Goal: Find specific page/section: Find specific page/section

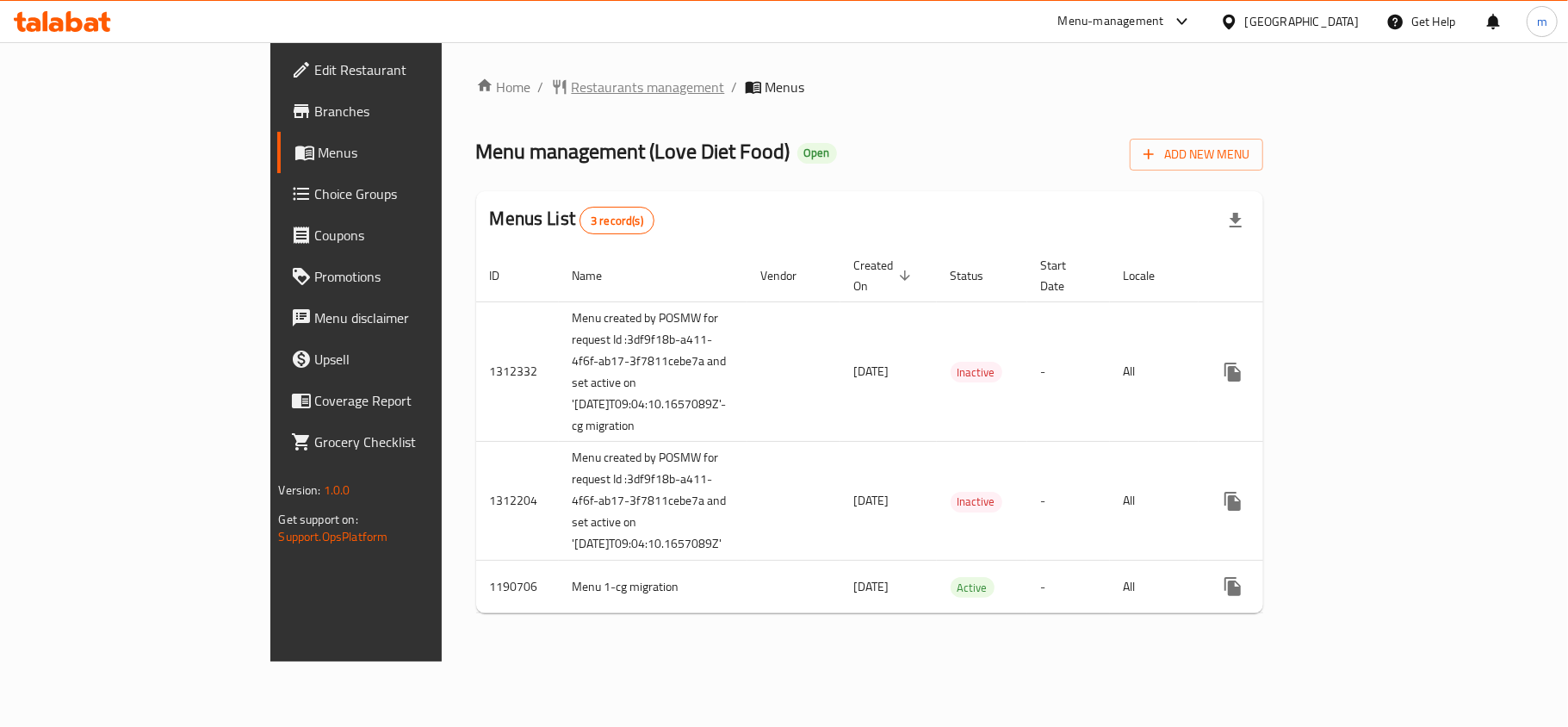
click at [572, 89] on span "Restaurants management" at bounding box center [648, 86] width 154 height 21
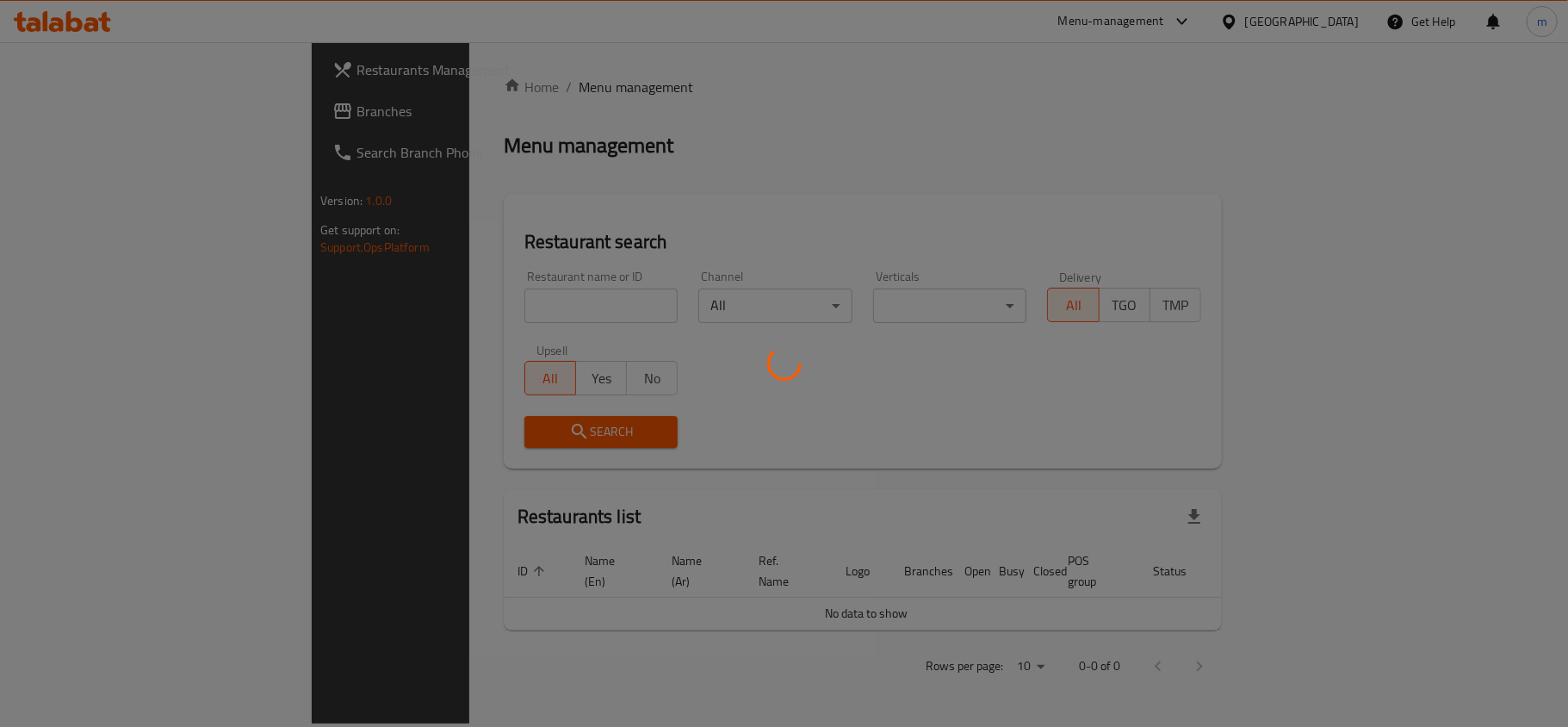
click at [427, 307] on div at bounding box center [784, 363] width 1568 height 727
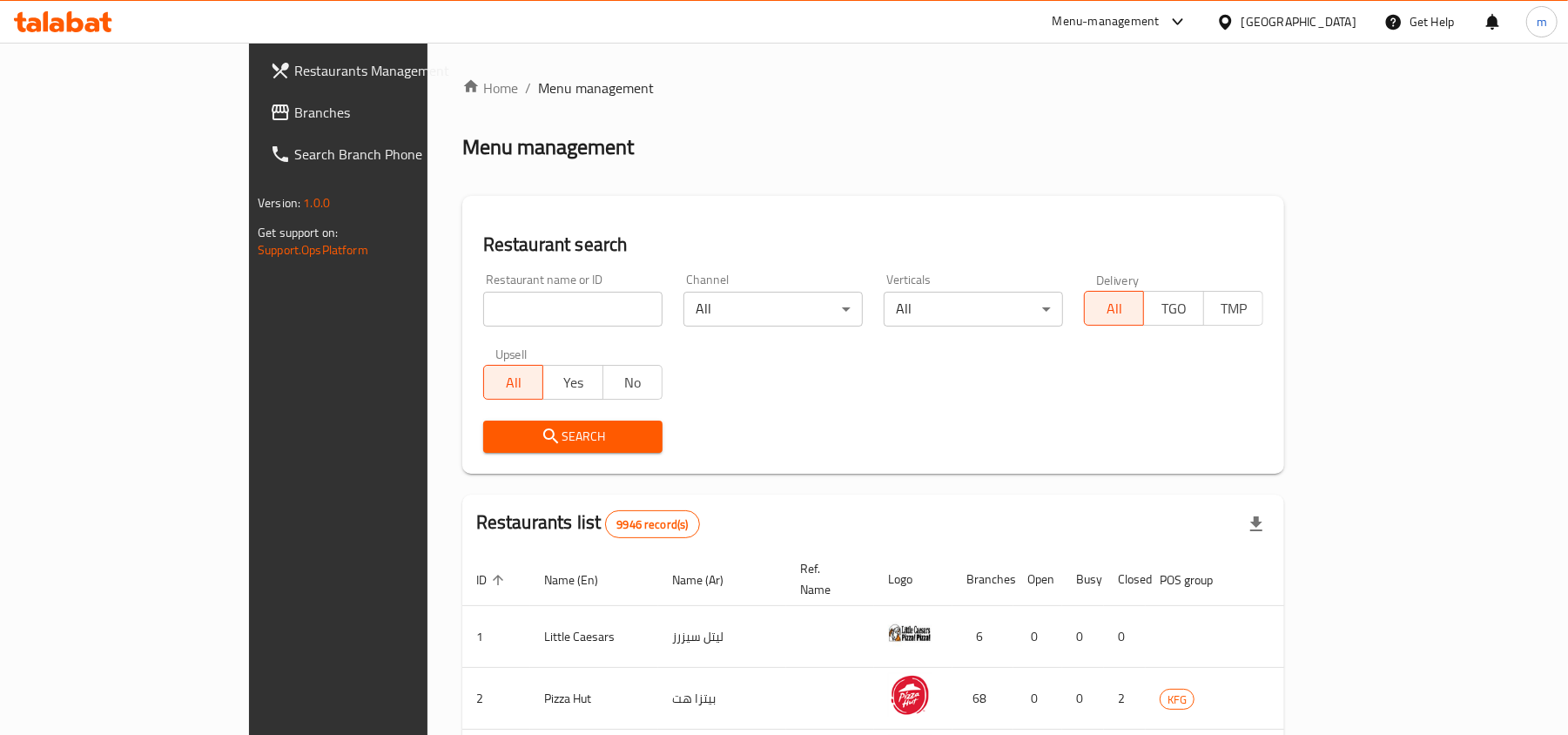
click at [429, 308] on div at bounding box center [784, 367] width 1568 height 735
click at [483, 308] on input "search" at bounding box center [572, 309] width 179 height 35
paste input "25176"
type input "25176"
click button "Search" at bounding box center [572, 436] width 179 height 32
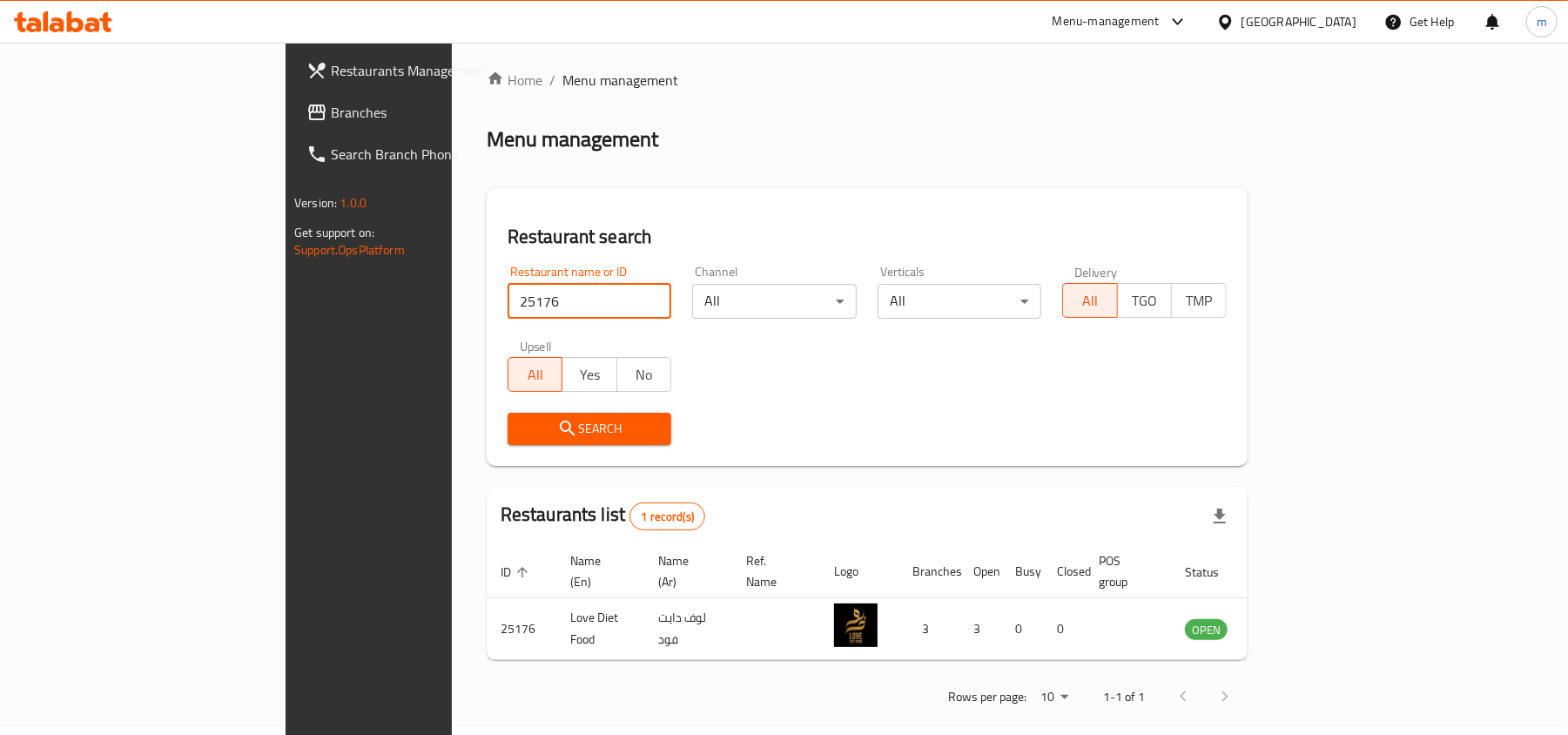
scroll to position [8, 0]
click at [900, 422] on div "Search" at bounding box center [867, 428] width 740 height 53
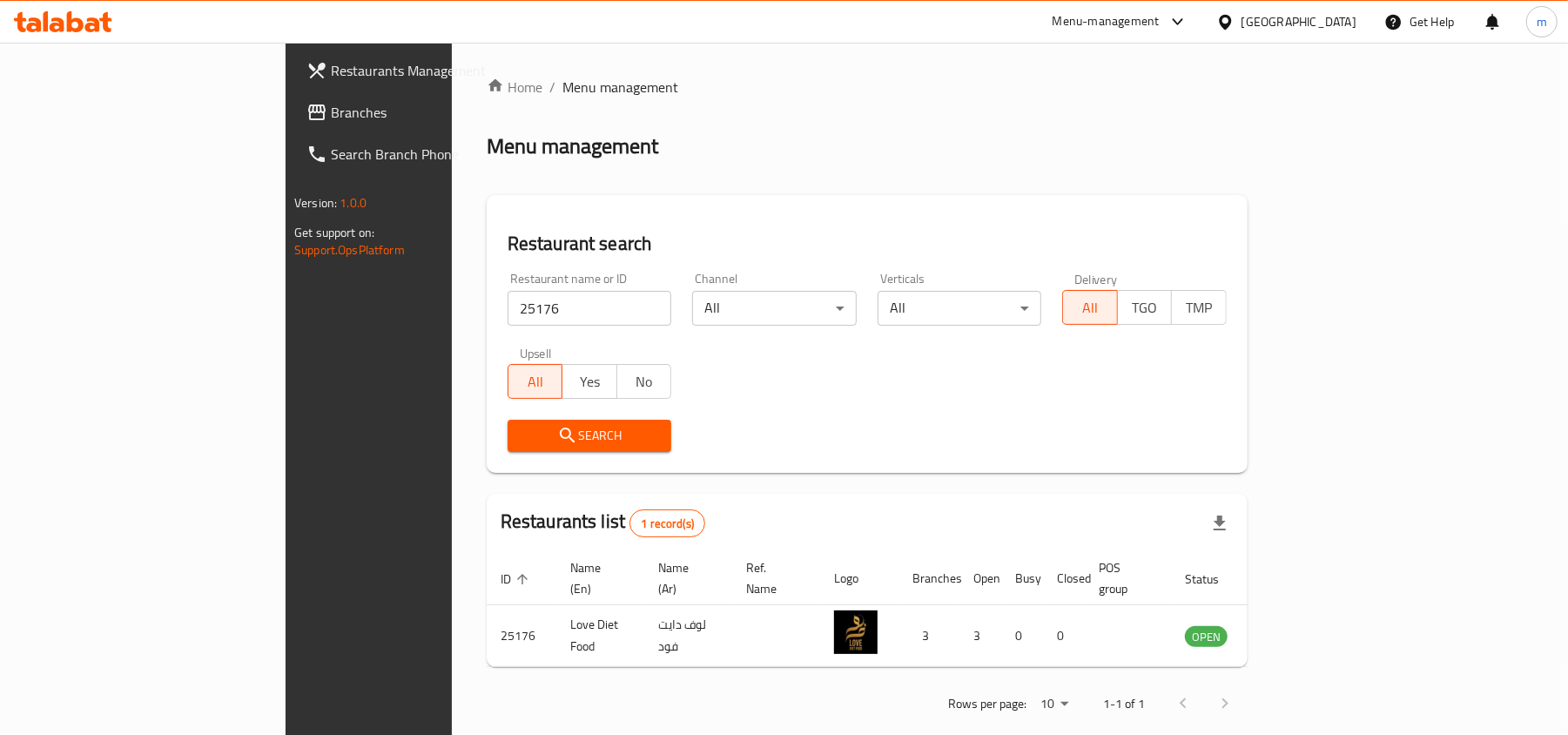
scroll to position [0, 0]
click at [761, 169] on div "Home / Menu management Menu management Restaurant search Restaurant name or ID …" at bounding box center [866, 402] width 761 height 649
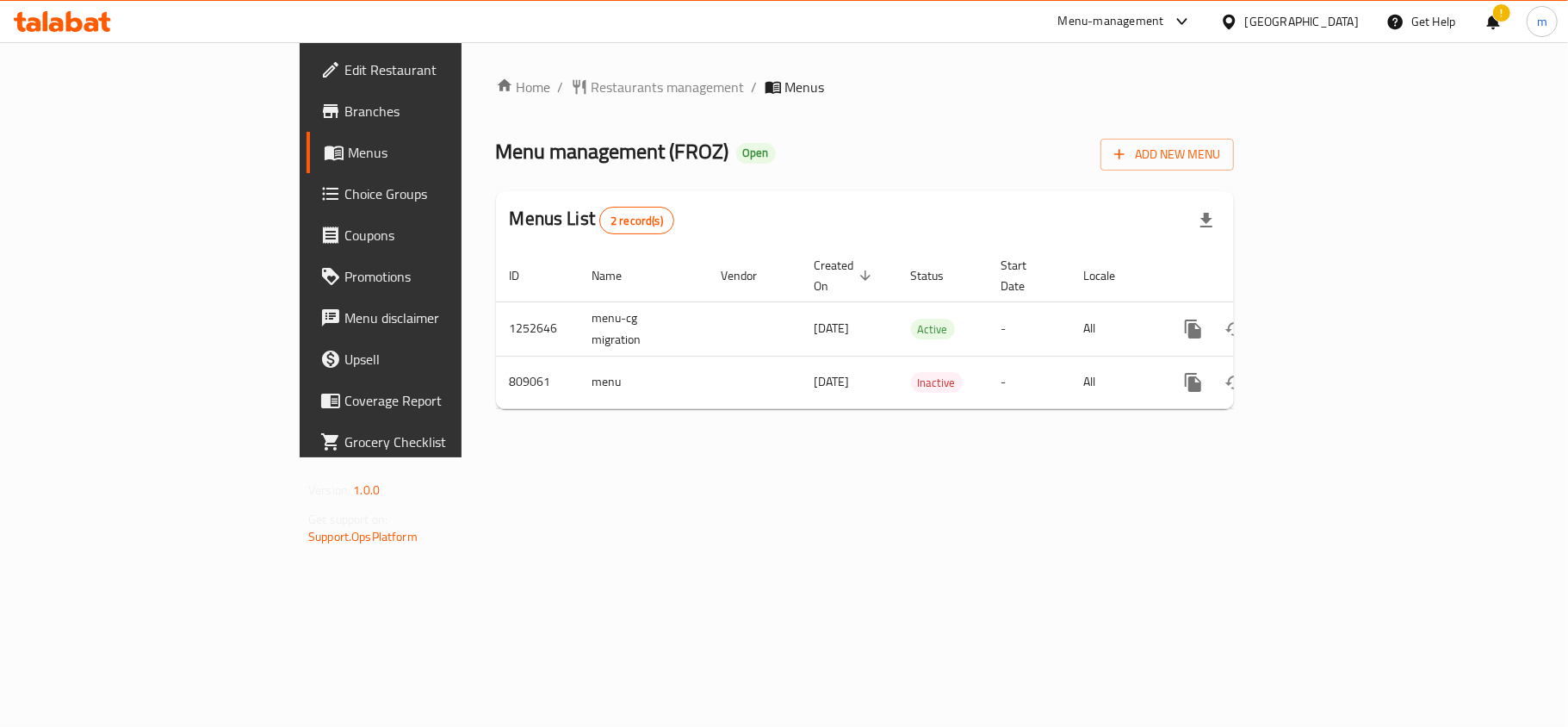
click at [1245, 25] on div at bounding box center [1231, 21] width 25 height 19
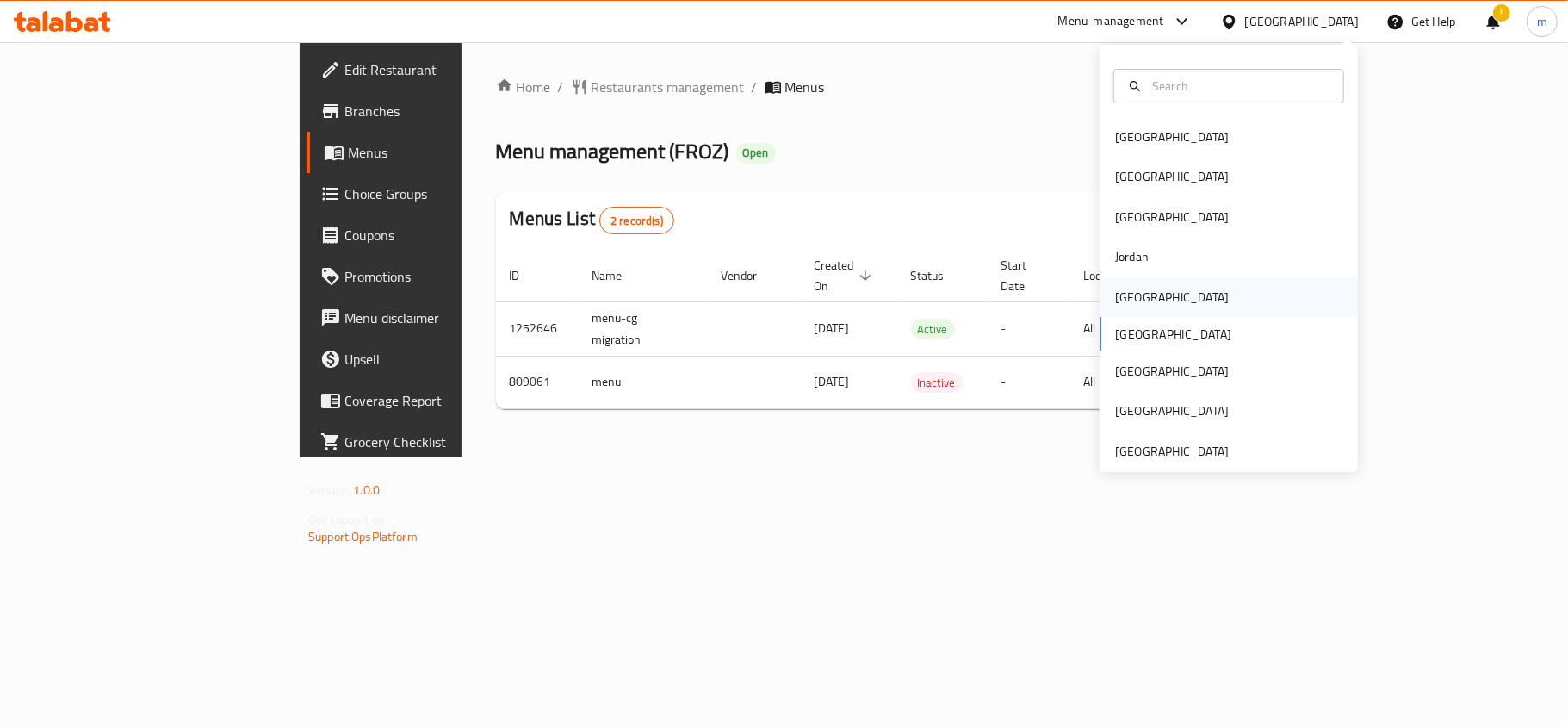
click at [1140, 287] on div "Kuwait" at bounding box center [1171, 298] width 141 height 40
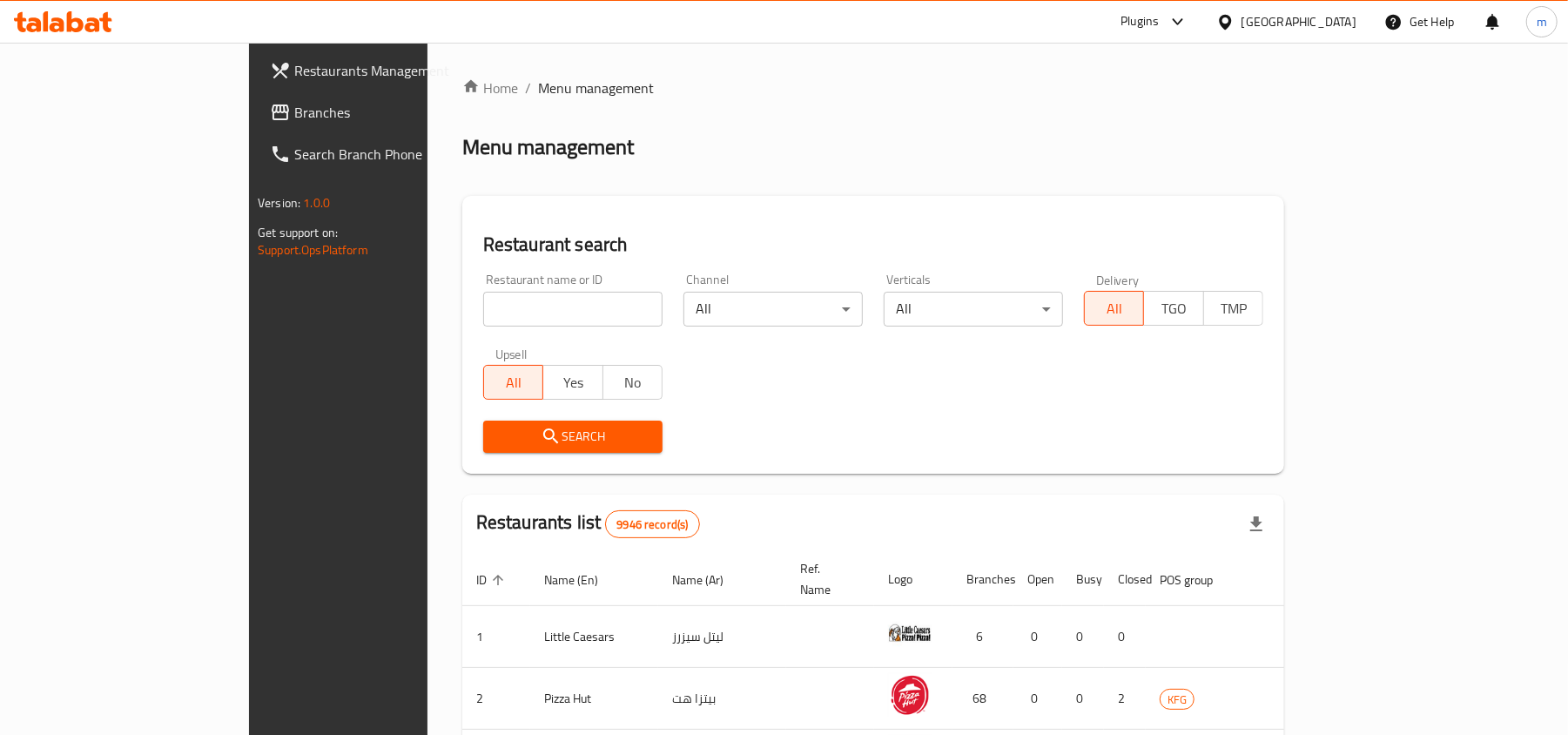
click at [1219, 21] on div at bounding box center [784, 367] width 1568 height 735
click at [1159, 21] on div "Plugins" at bounding box center [1139, 21] width 39 height 21
click at [1085, 201] on div "Global Quality Control Center" at bounding box center [1096, 198] width 153 height 19
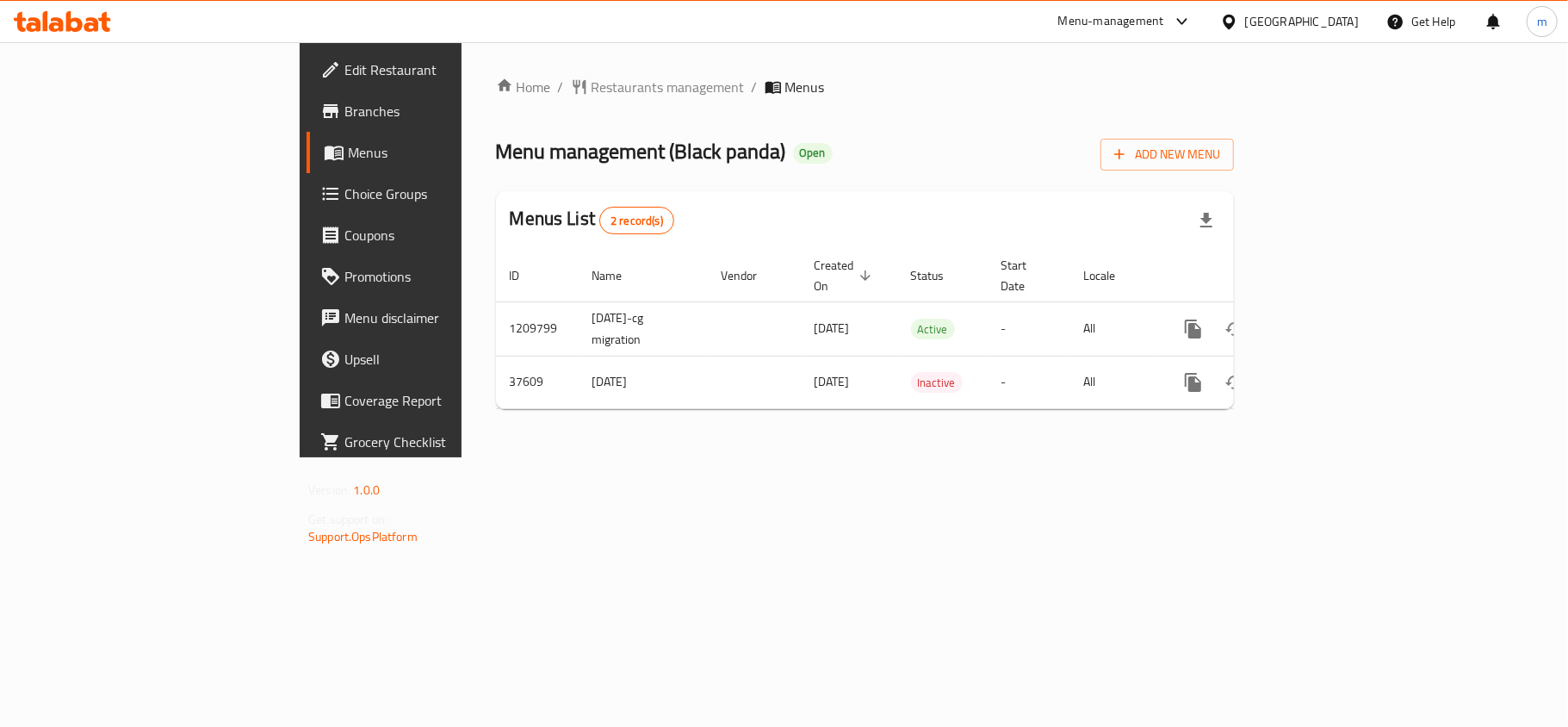
click at [1143, 12] on div "Menu-management" at bounding box center [1111, 21] width 106 height 21
click at [1066, 142] on div "Restaurant-Management" at bounding box center [1090, 150] width 136 height 19
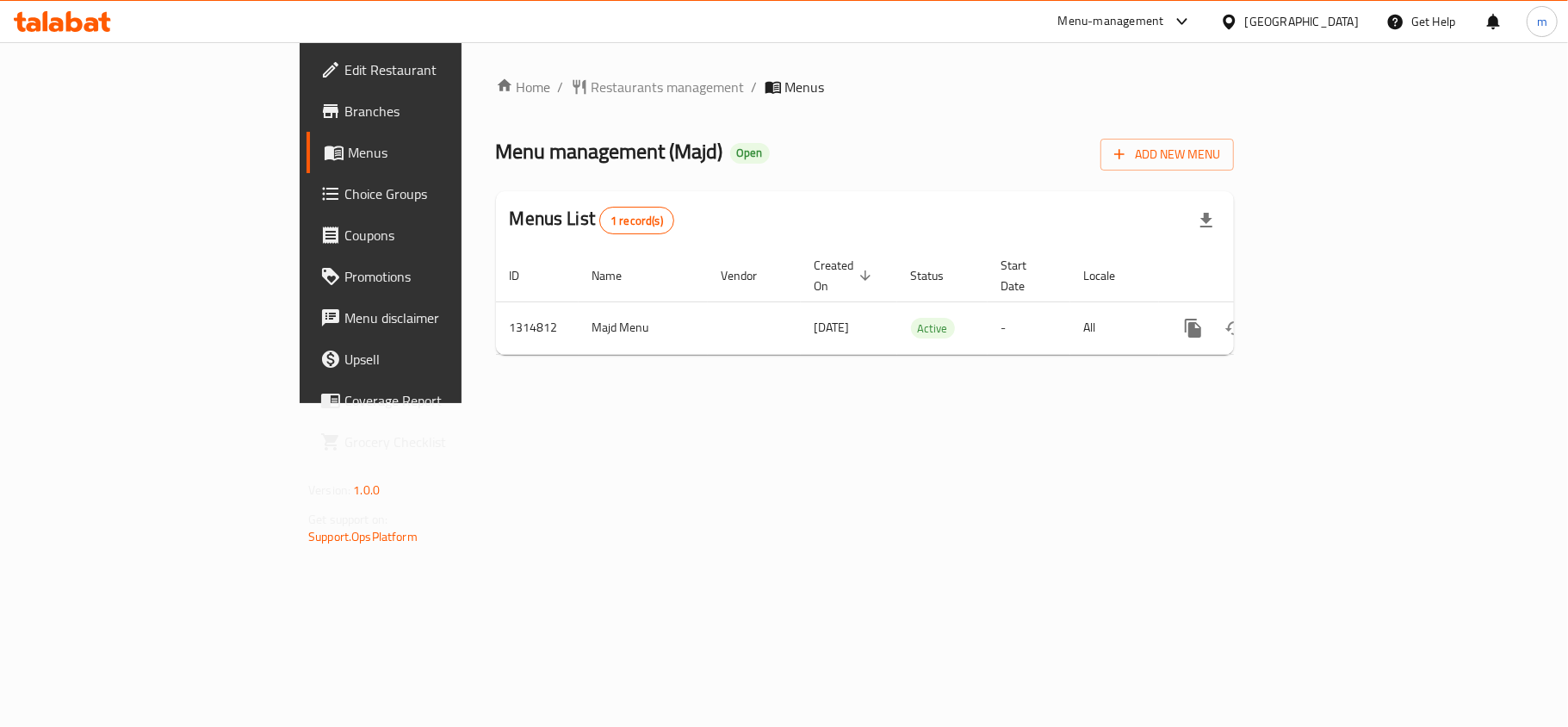
click at [667, 403] on div "Home / Restaurants management / Menus Menu management ( Majd ) Open Add New Men…" at bounding box center [864, 222] width 807 height 361
click at [1070, 269] on th "Start Date" at bounding box center [1029, 277] width 83 height 53
drag, startPoint x: 638, startPoint y: 341, endPoint x: 704, endPoint y: 253, distance: 110.0
click at [638, 341] on div "Home / Restaurants management / Menus Menu management ( Majd ) Open Add New Men…" at bounding box center [864, 222] width 738 height 292
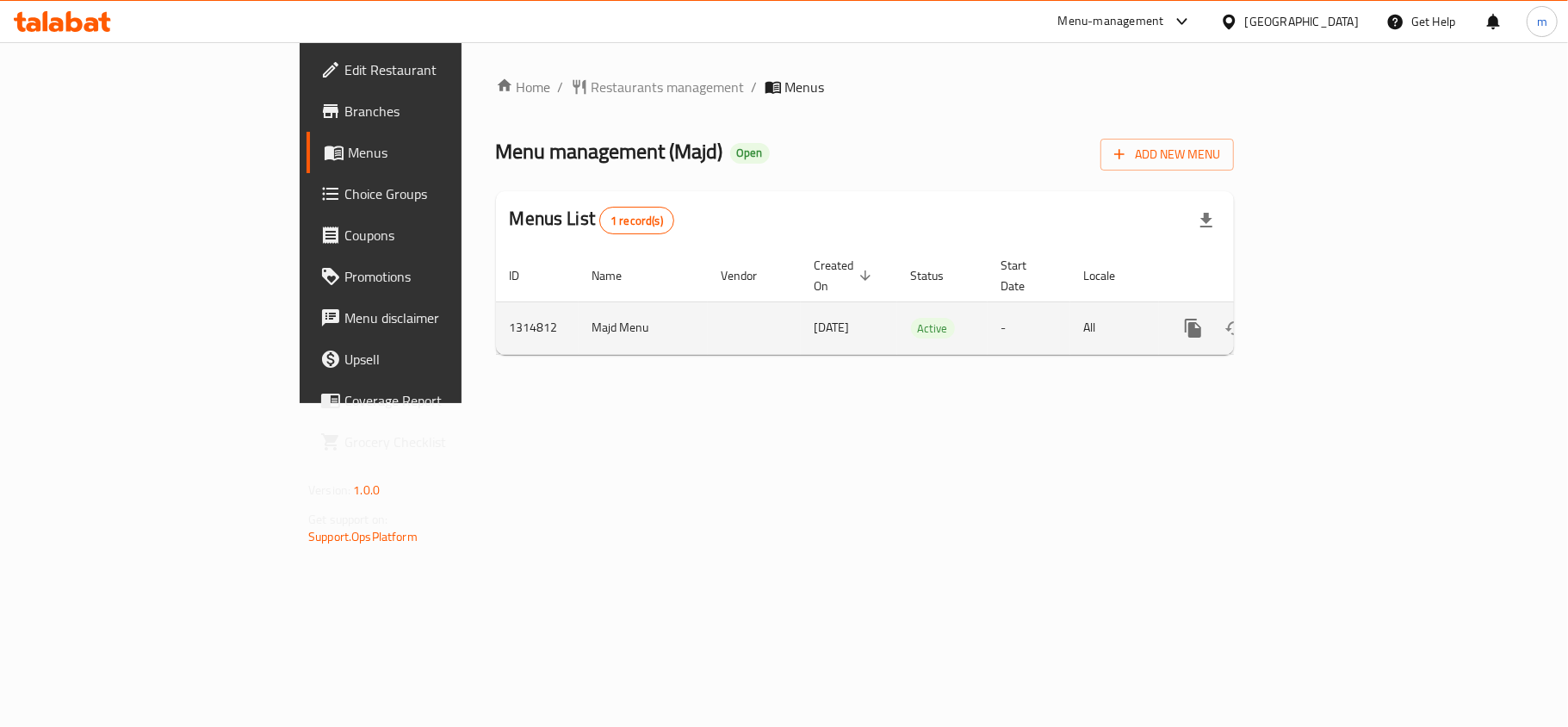
click at [815, 316] on span "28/09/2025" at bounding box center [832, 327] width 35 height 23
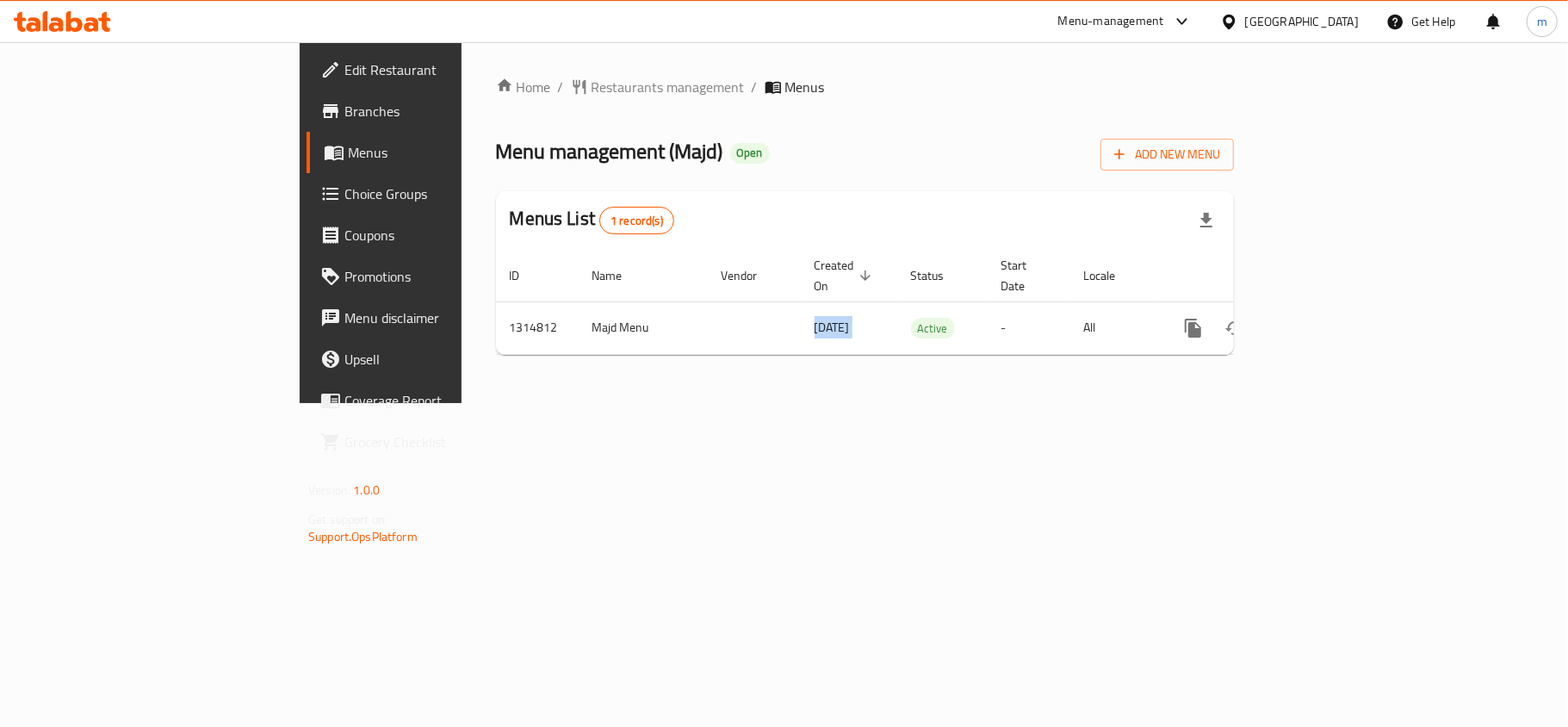
click at [815, 259] on span "Created On sorted descending" at bounding box center [846, 275] width 62 height 41
click at [815, 259] on span "Created On sorted ascending" at bounding box center [846, 275] width 62 height 41
click at [897, 268] on th "Status" at bounding box center [941, 277] width 90 height 53
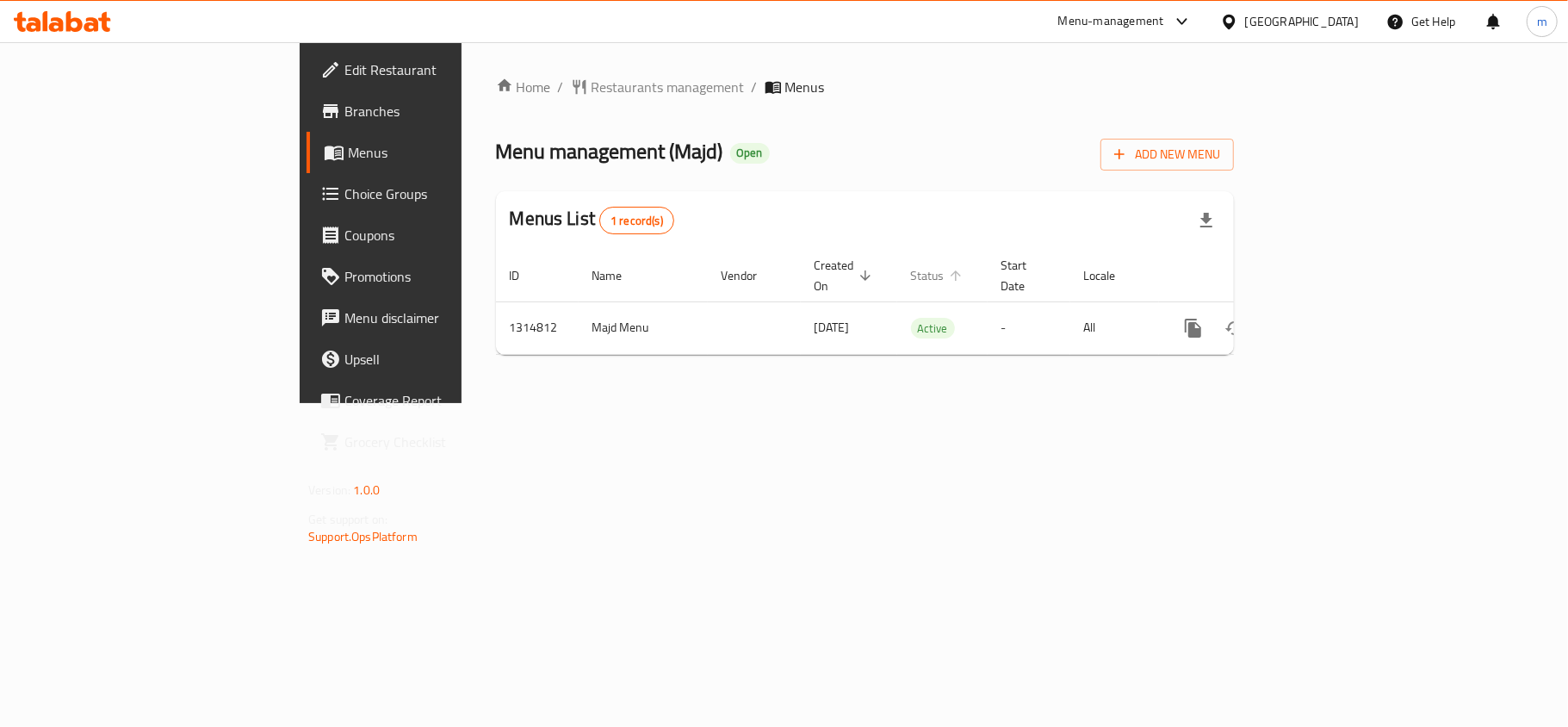
click at [911, 267] on span "Status" at bounding box center [940, 276] width 56 height 21
click at [948, 268] on icon "enhanced table" at bounding box center [955, 275] width 15 height 15
click at [950, 270] on icon "enhanced table" at bounding box center [955, 275] width 10 height 10
click at [1070, 267] on th "Start Date" at bounding box center [1029, 277] width 83 height 53
click at [1087, 220] on div "Menus List 1 record(s)" at bounding box center [864, 220] width 738 height 58
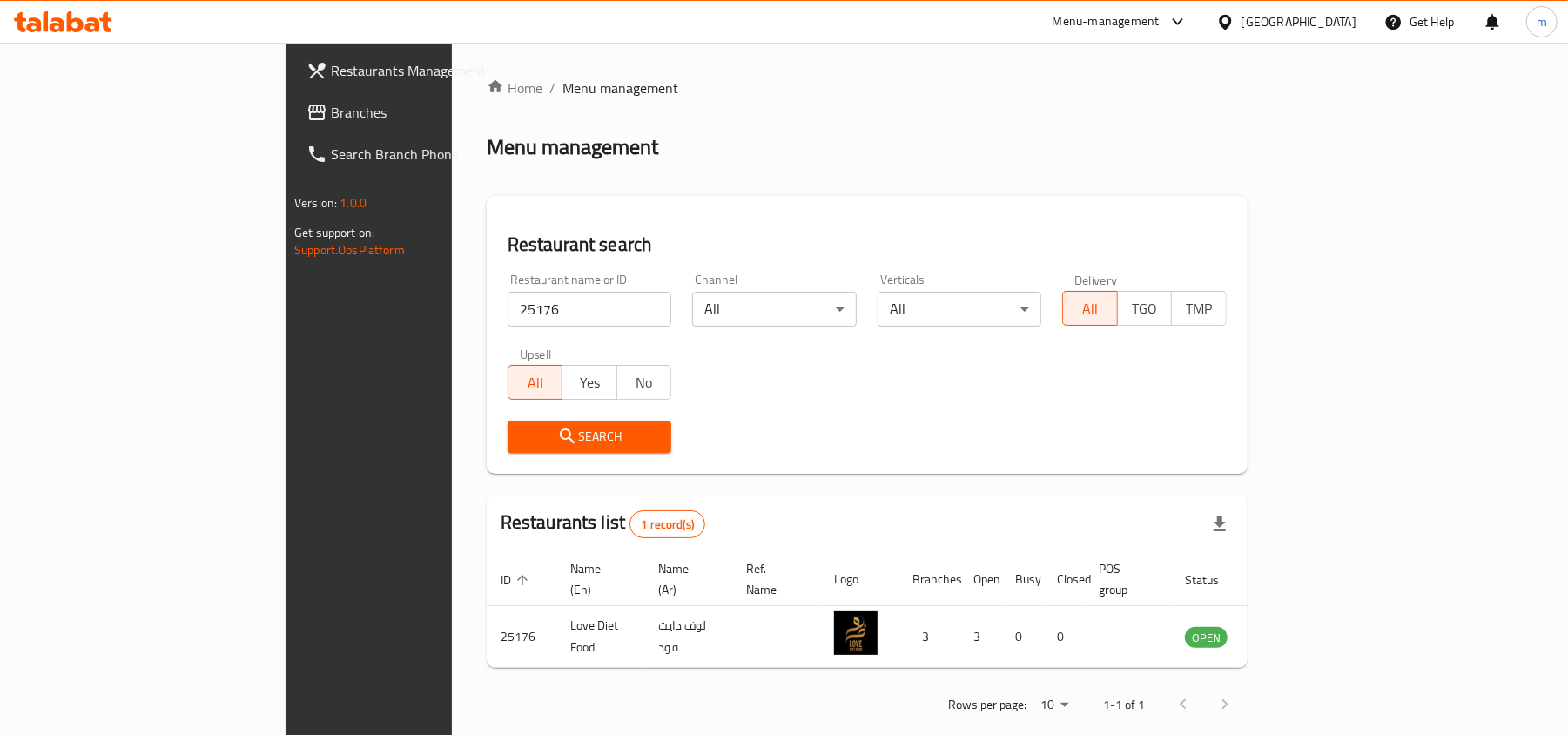
click at [1234, 29] on icon at bounding box center [1225, 22] width 18 height 18
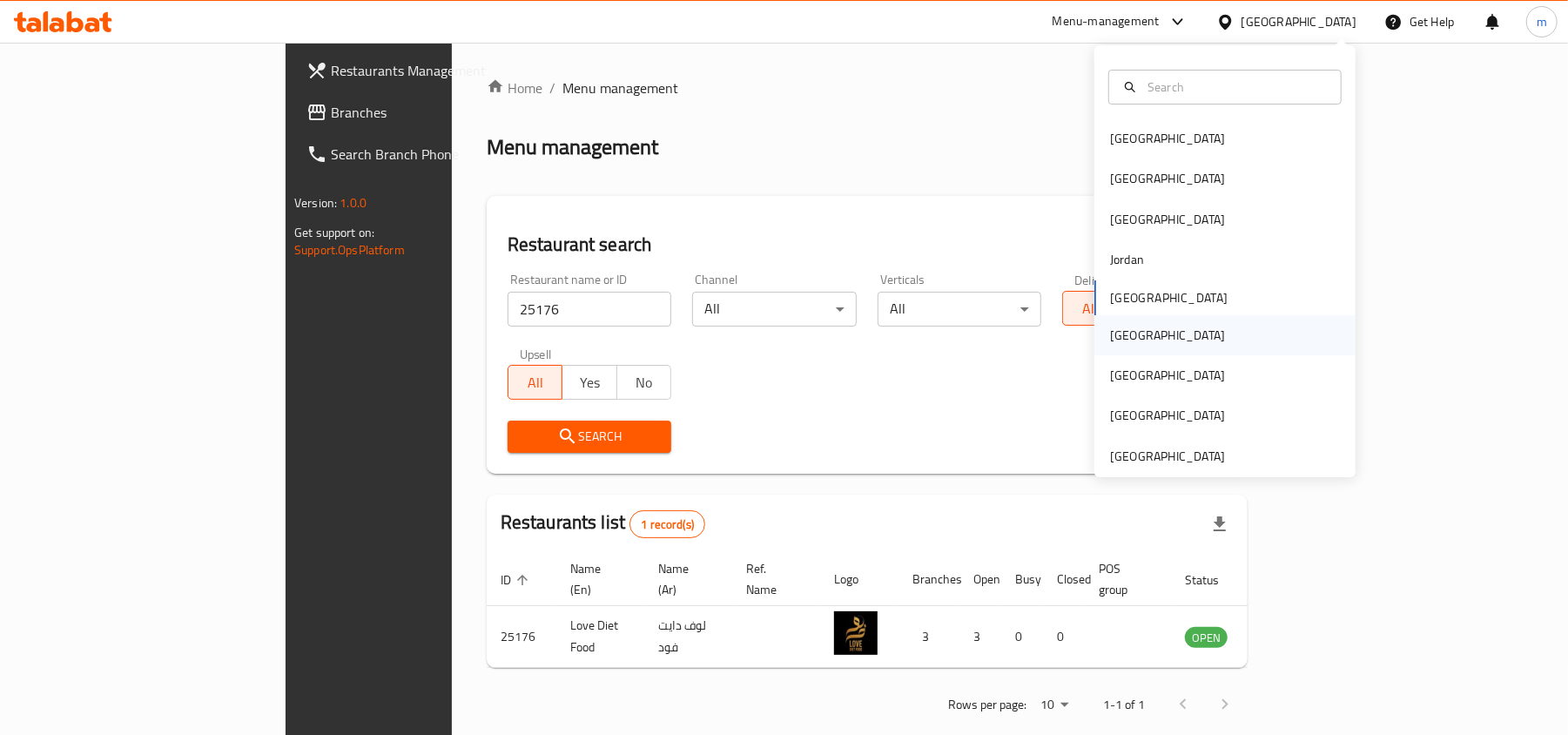
click at [1134, 332] on div "Oman" at bounding box center [1167, 336] width 143 height 40
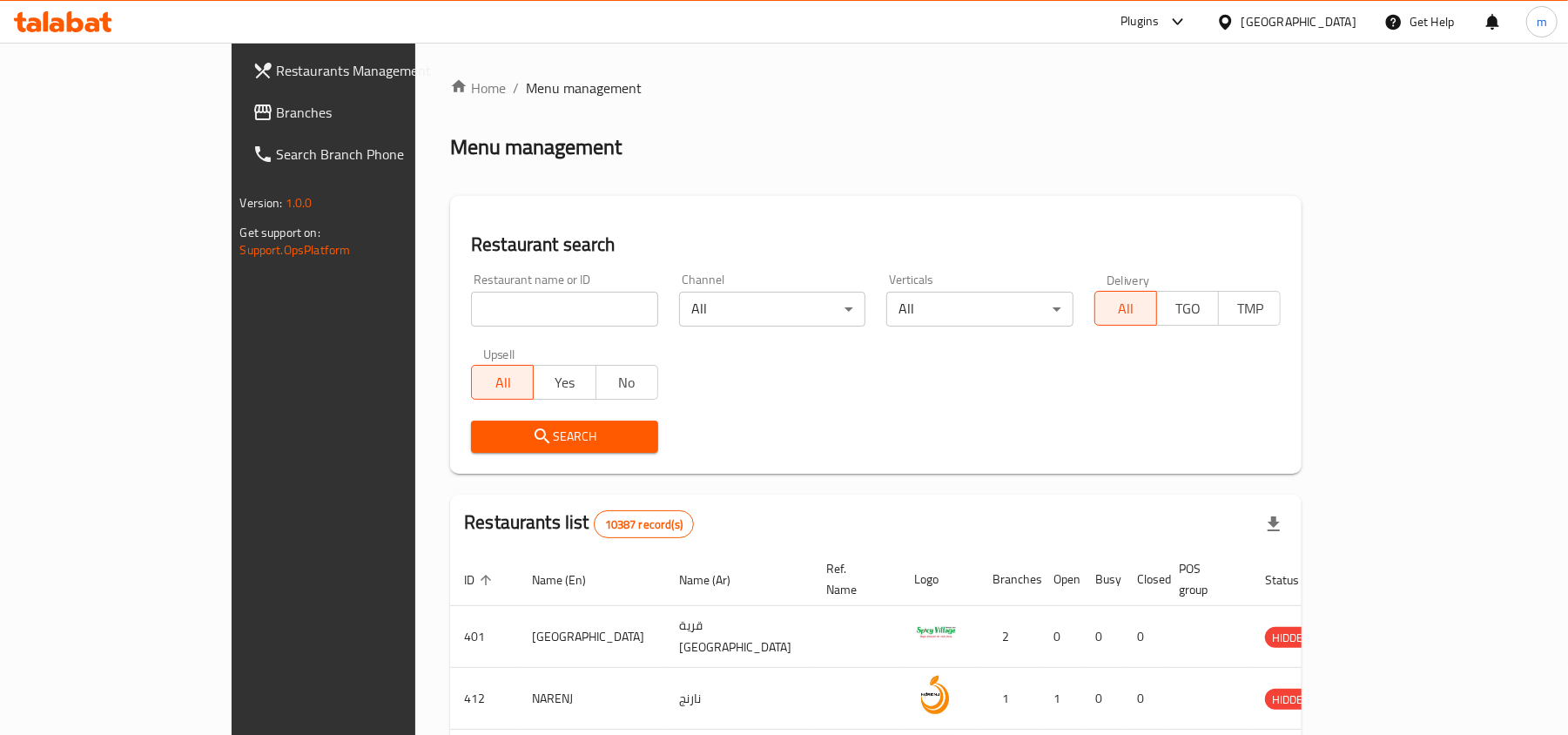
click at [1201, 33] on div "Plugins" at bounding box center [1153, 21] width 95 height 41
click at [1159, 25] on div "Plugins" at bounding box center [1139, 21] width 39 height 21
click at [1113, 154] on div "Restaurant-Management" at bounding box center [1094, 157] width 137 height 19
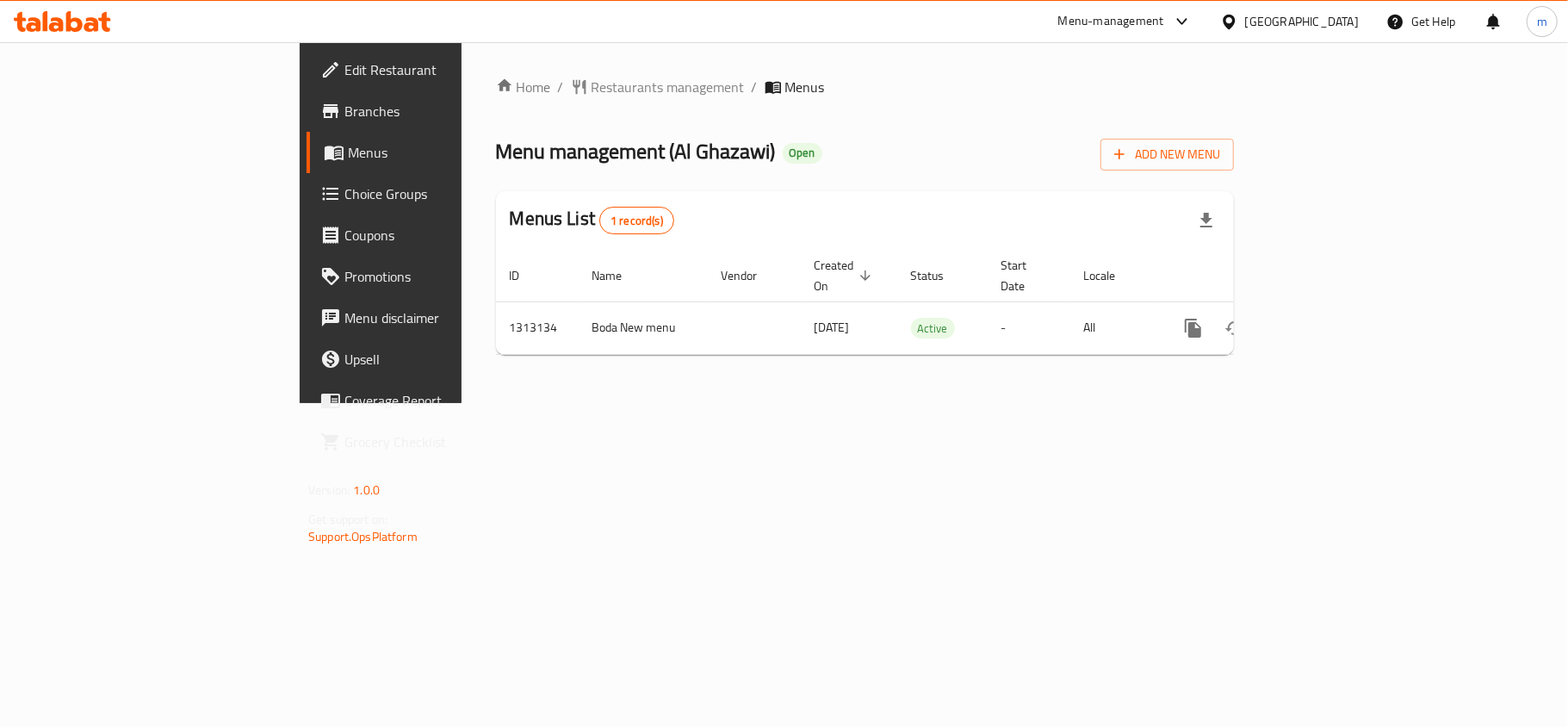
click at [930, 358] on div "Home / Restaurants management / Menus Menu management ( Al Ghazawi ) Open Add N…" at bounding box center [864, 222] width 807 height 361
click at [64, 18] on icon at bounding box center [62, 21] width 97 height 21
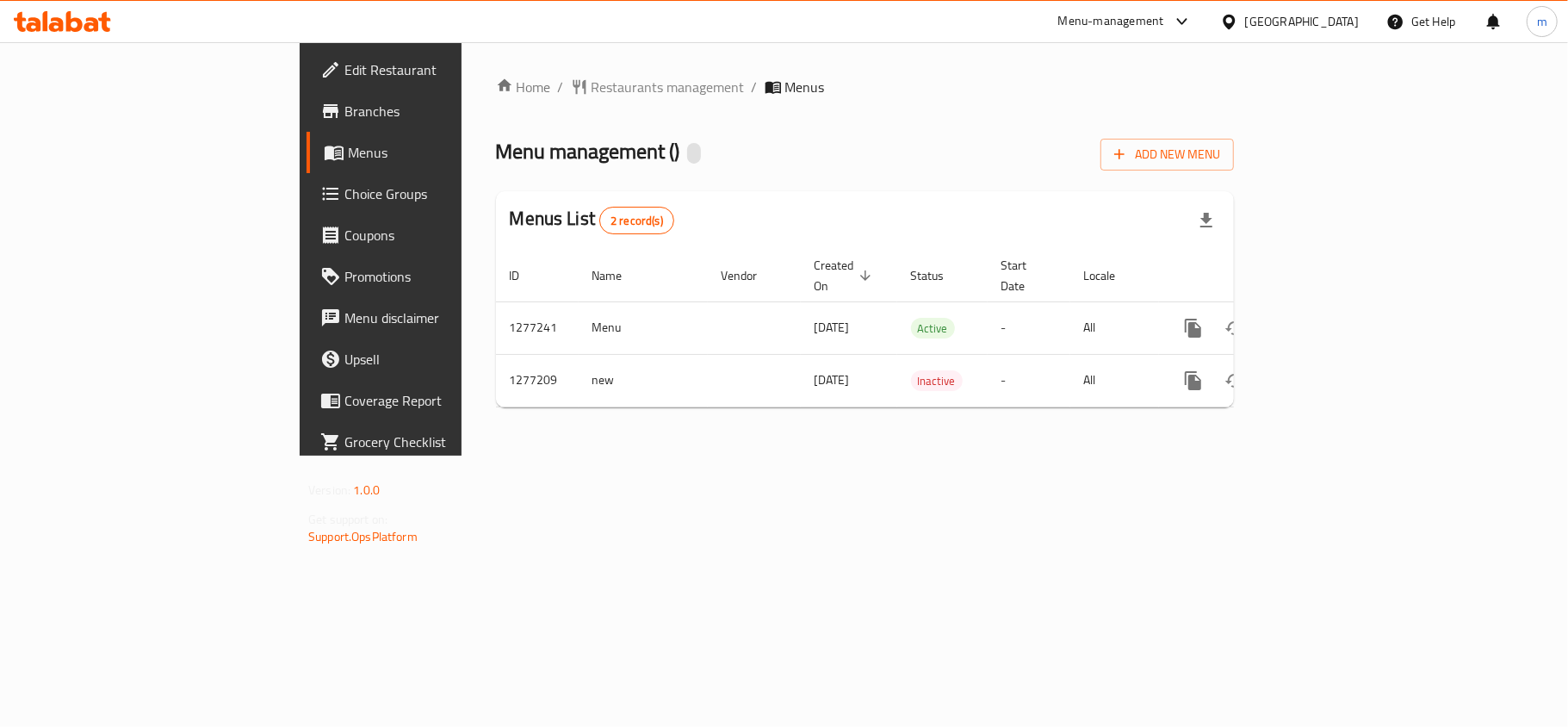
click at [864, 173] on div "Home / Restaurants management / Menus Menu management ( ) Add New Menu Menus Li…" at bounding box center [864, 248] width 738 height 345
drag, startPoint x: 844, startPoint y: 207, endPoint x: 374, endPoint y: 2, distance: 512.8
click at [839, 207] on div "Menus List 2 record(s)" at bounding box center [864, 220] width 738 height 58
click at [589, 456] on div "Home / Restaurants management / Menus Menu management ( ) Add New Menu Menus Li…" at bounding box center [864, 248] width 807 height 413
click at [621, 456] on div "Home / Restaurants management / Menus Menu management ( ) Add New Menu Menus Li…" at bounding box center [864, 248] width 807 height 413
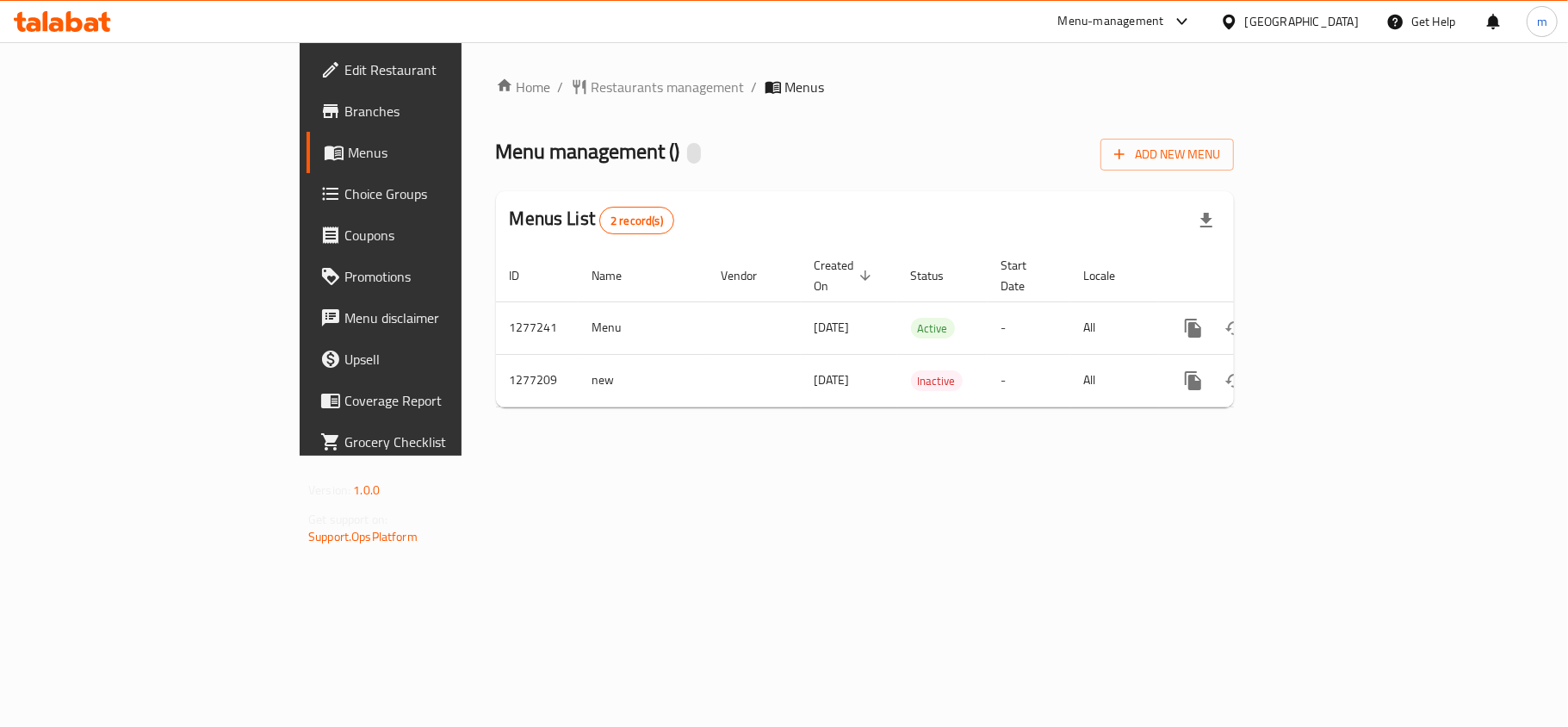
click at [640, 233] on div "Menus List 2 record(s)" at bounding box center [864, 220] width 738 height 58
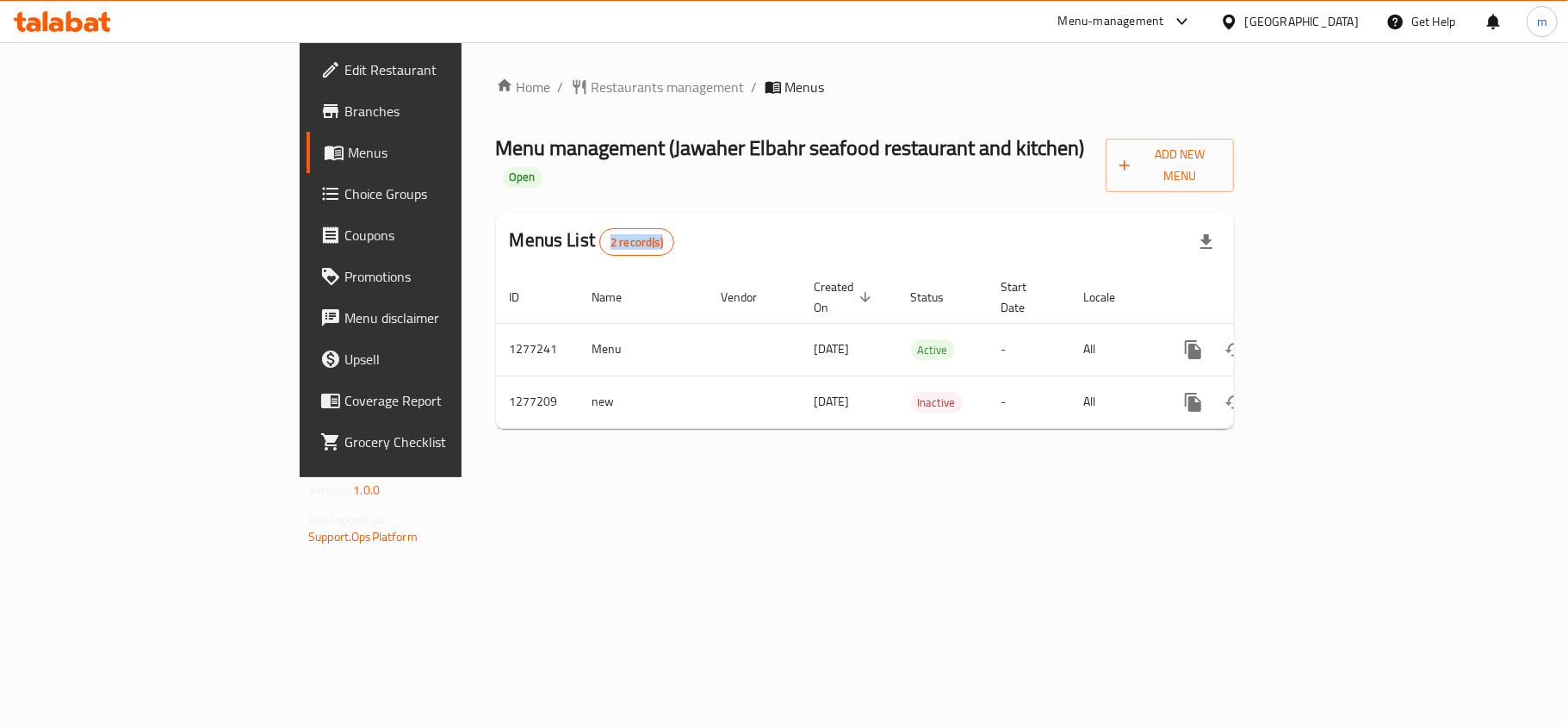
click at [677, 220] on div "Menus List 2 record(s)" at bounding box center [864, 242] width 738 height 58
click at [94, 28] on icon at bounding box center [92, 25] width 15 height 15
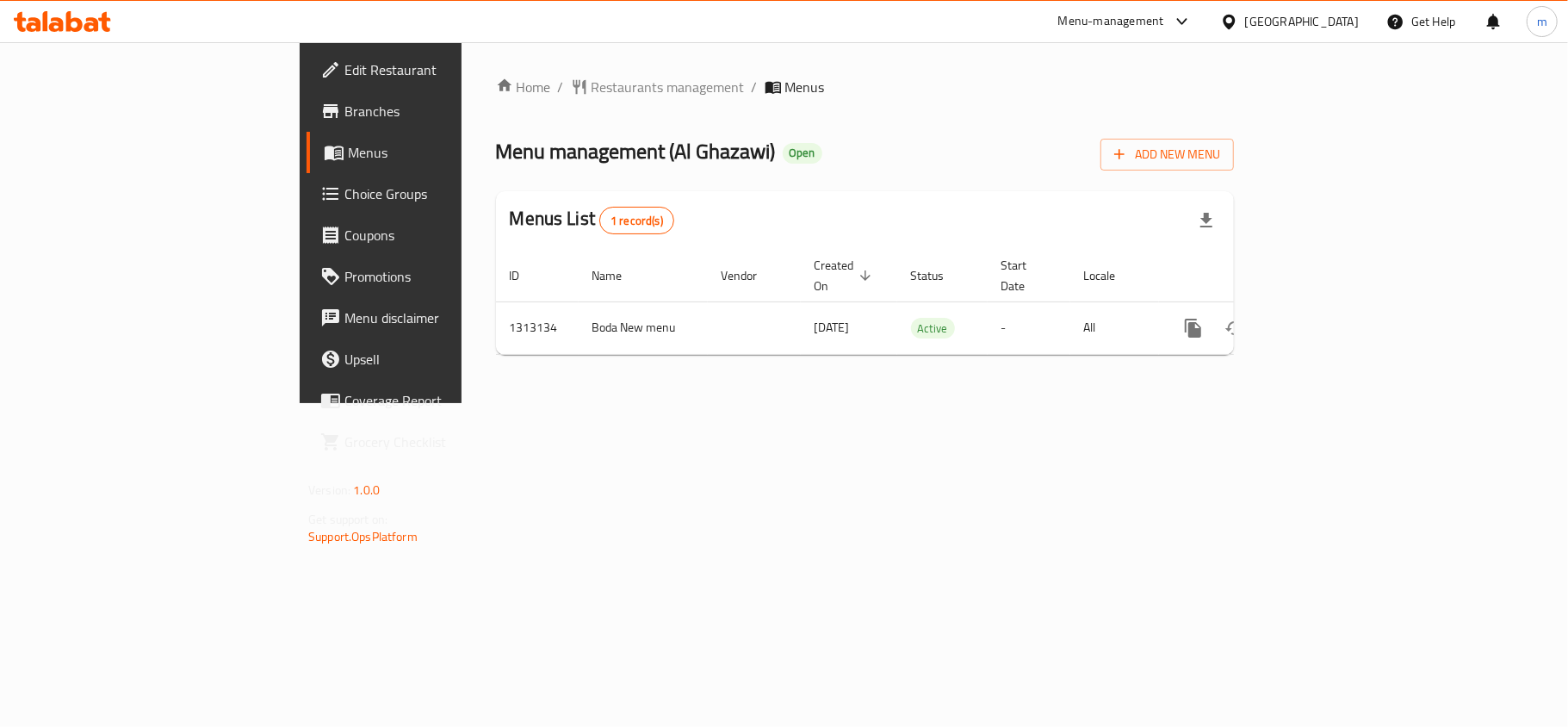
click at [711, 362] on div "Home / Restaurants management / Menus Menu management ( Al Ghazawi ) Open Add N…" at bounding box center [864, 222] width 807 height 361
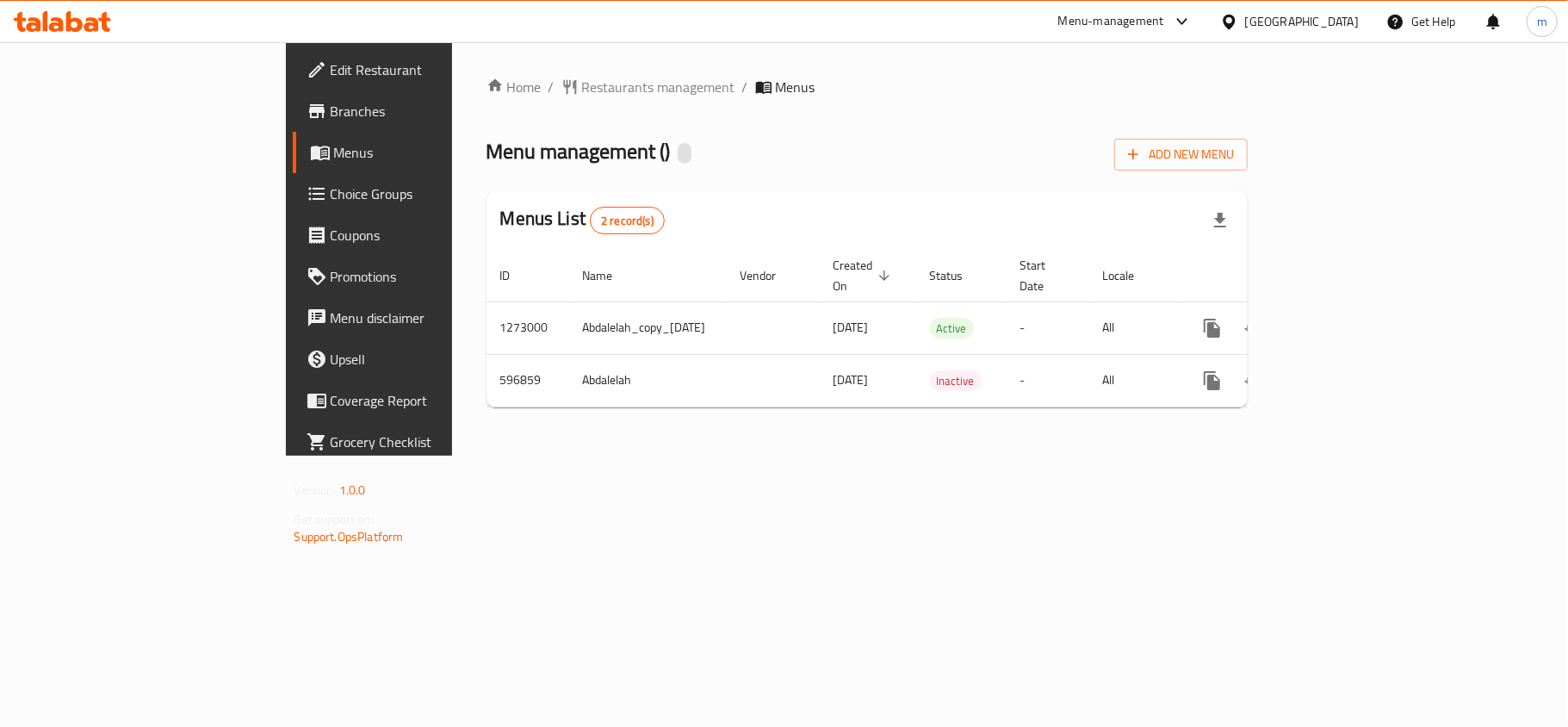
click at [597, 407] on div "Home / Restaurants management / Menus Menu management ( ) Add New Menu Menus Li…" at bounding box center [868, 248] width 831 height 413
